Goal: Communication & Community: Ask a question

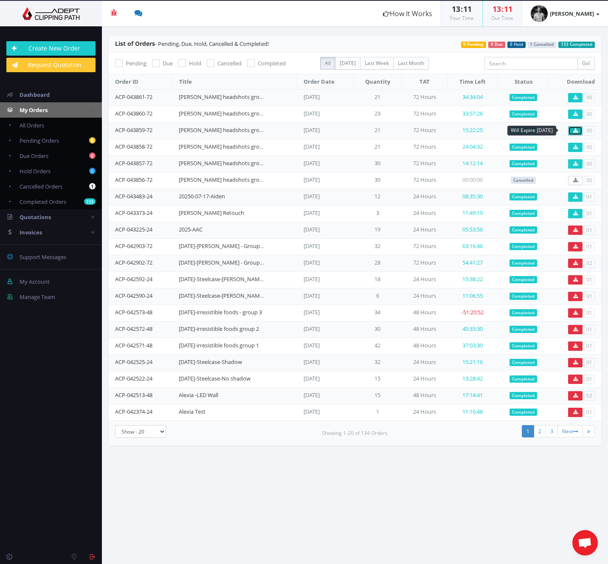
click at [575, 130] on icon at bounding box center [576, 130] width 5 height 5
click at [582, 546] on span "Open chat" at bounding box center [585, 544] width 14 height 12
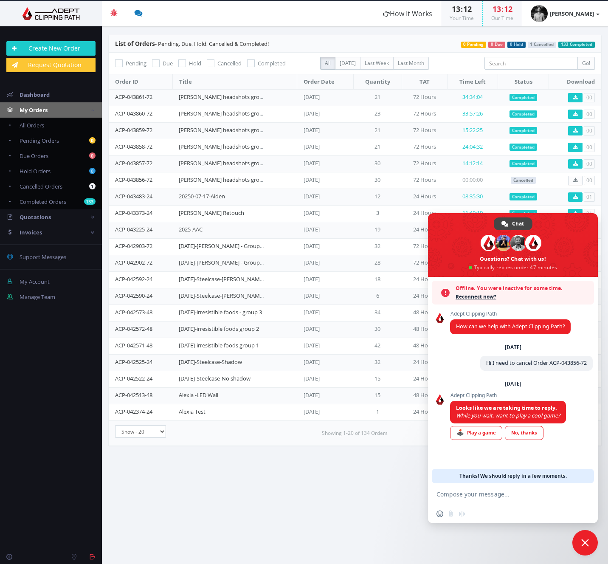
click at [307, 9] on header "Beta Credit US $124.50 Add Funds Withdraw Funds What's This? How It Works 13 : …" at bounding box center [304, 13] width 608 height 25
click at [161, 163] on td "ACP-043857-72" at bounding box center [141, 164] width 64 height 17
drag, startPoint x: 158, startPoint y: 163, endPoint x: 114, endPoint y: 164, distance: 44.2
click at [114, 164] on td "ACP-043857-72" at bounding box center [141, 164] width 64 height 17
copy link "ACP-043857-72"
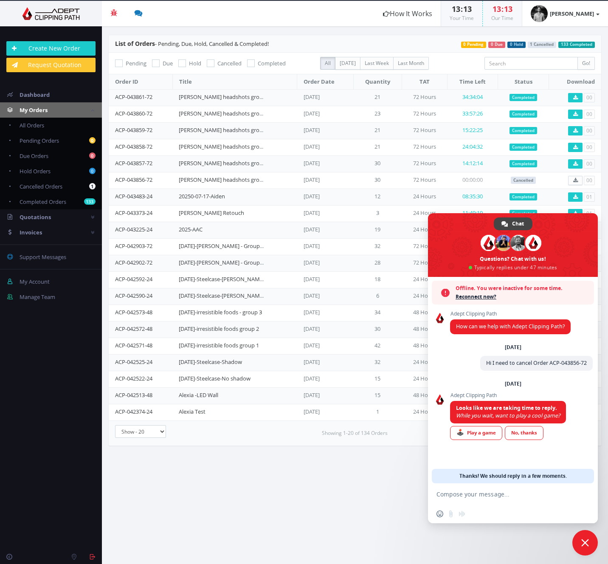
click at [501, 494] on textarea "Compose your message..." at bounding box center [504, 495] width 134 height 8
paste textarea "ACP-043857-72"
drag, startPoint x: 161, startPoint y: 146, endPoint x: 110, endPoint y: 144, distance: 50.2
click at [110, 144] on td "ACP-043858-72" at bounding box center [141, 147] width 64 height 17
copy link "ACP-043858-72"
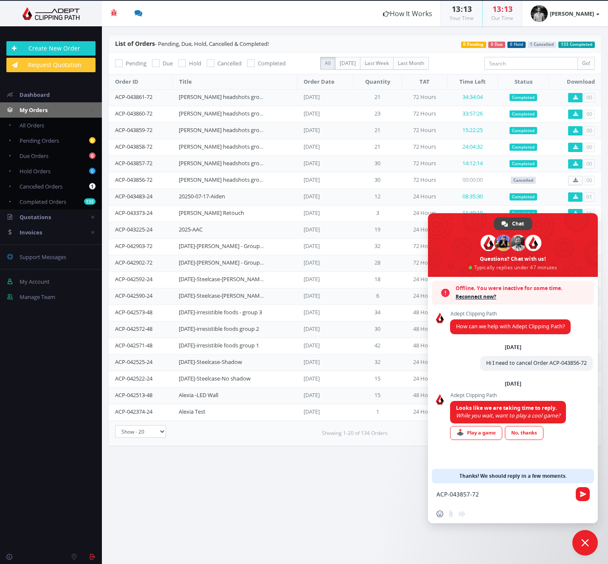
click at [529, 495] on textarea "ACP-043857-72" at bounding box center [504, 495] width 134 height 8
paste textarea "ACP-043858-72"
drag, startPoint x: 160, startPoint y: 130, endPoint x: 102, endPoint y: 130, distance: 57.4
click at [102, 130] on div "List of Orders - Pending, Due, Hold, Cancelled & Completed! 133 Completed 1 Can…" at bounding box center [355, 245] width 506 height 420
click at [161, 132] on td "ACP-043859-72" at bounding box center [141, 130] width 64 height 17
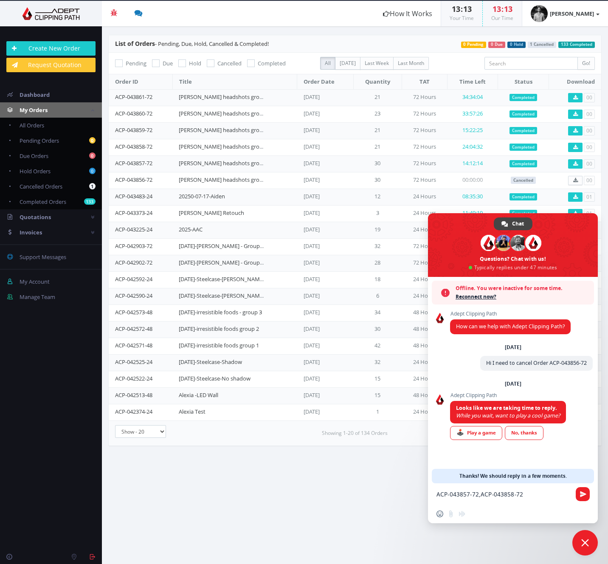
drag, startPoint x: 161, startPoint y: 130, endPoint x: 109, endPoint y: 130, distance: 51.4
click at [109, 130] on td "ACP-043859-72" at bounding box center [141, 130] width 64 height 17
copy link "ACP-043859-72"
click at [544, 497] on textarea "ACP-043857-72,ACP-043858-72" at bounding box center [504, 495] width 134 height 8
paste textarea "ACP-043859-72"
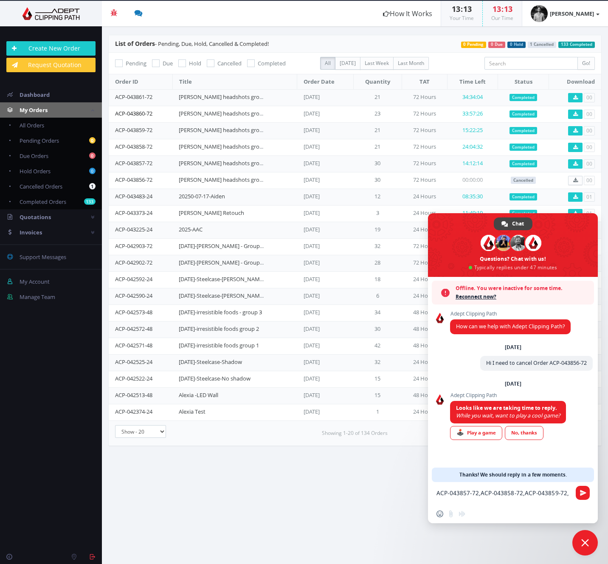
drag, startPoint x: 143, startPoint y: 114, endPoint x: 116, endPoint y: 114, distance: 27.6
click at [116, 114] on td "ACP-043860-72" at bounding box center [141, 114] width 64 height 17
copy link "ACP-043860-72"
click at [569, 493] on textarea "ACP-043857-72,ACP-043858-72,ACP-043859-72," at bounding box center [504, 496] width 134 height 15
paste textarea "ACP-043860-72"
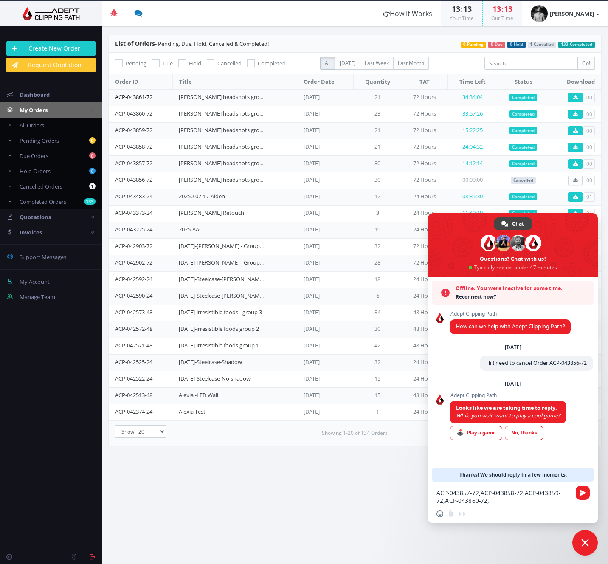
drag, startPoint x: 158, startPoint y: 99, endPoint x: 115, endPoint y: 99, distance: 43.3
click at [115, 99] on td "ACP-043861-72" at bounding box center [141, 97] width 64 height 17
copy link "ACP-043861-72"
click at [505, 499] on textarea "ACP-043857-72,ACP-043858-72,ACP-043859-72,ACP-043860-72," at bounding box center [504, 496] width 134 height 15
paste textarea "ACP-043861-72"
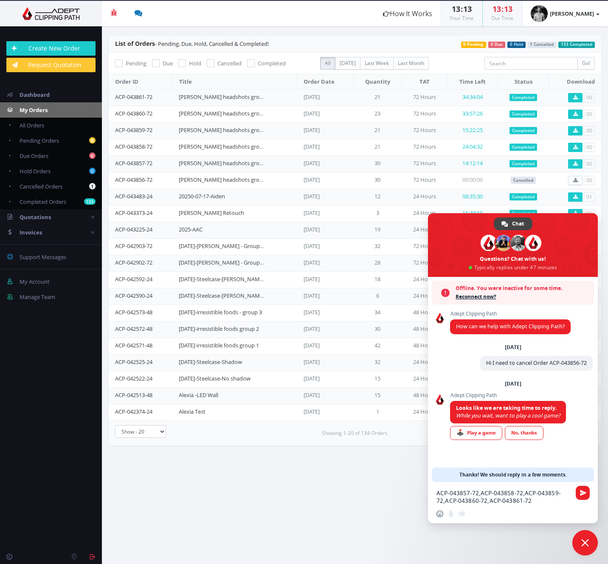
click at [438, 492] on textarea "ACP-043857-72,ACP-043858-72,ACP-043859-72,ACP-043860-72,ACP-043861-72" at bounding box center [504, 496] width 134 height 15
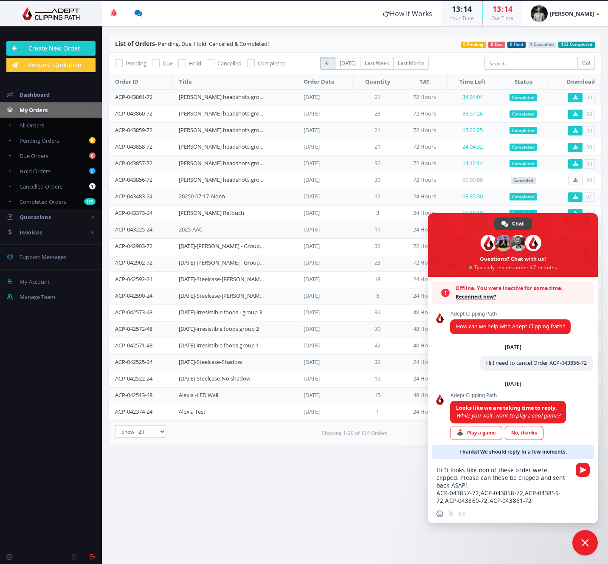
drag, startPoint x: 488, startPoint y: 471, endPoint x: 505, endPoint y: 484, distance: 20.9
click at [488, 471] on textarea "Hi It looks like non of these order were clipped. Please can these be clipped a…" at bounding box center [504, 486] width 134 height 38
click at [550, 492] on textarea "Hi It looks like none of these order were clipped. Please can these be clipped …" at bounding box center [504, 486] width 134 height 38
type textarea "Hi It looks like none of these order were clipped. Please can these be clipped …"
click at [582, 471] on span "Send" at bounding box center [583, 470] width 6 height 6
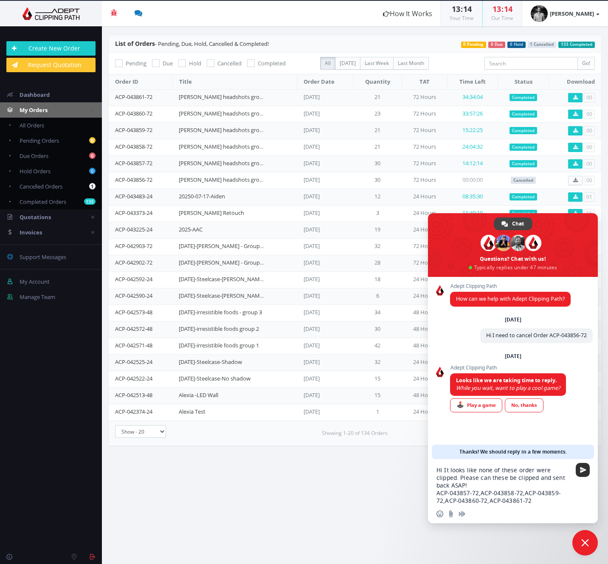
click at [583, 468] on span "Send" at bounding box center [583, 470] width 6 height 6
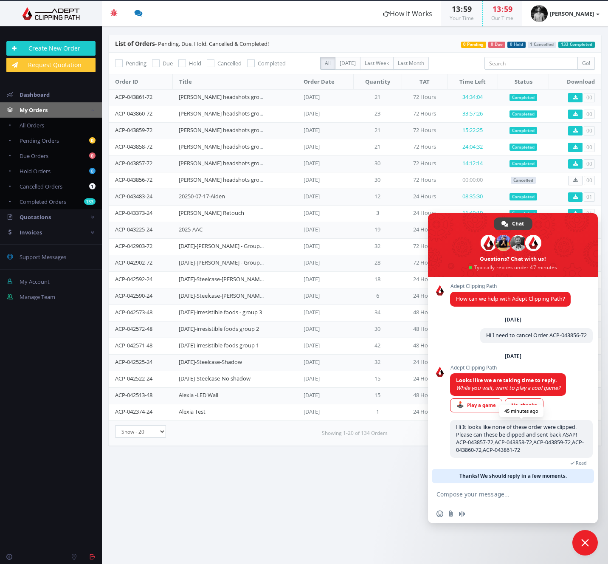
scroll to position [8, 0]
